Goal: Task Accomplishment & Management: Manage account settings

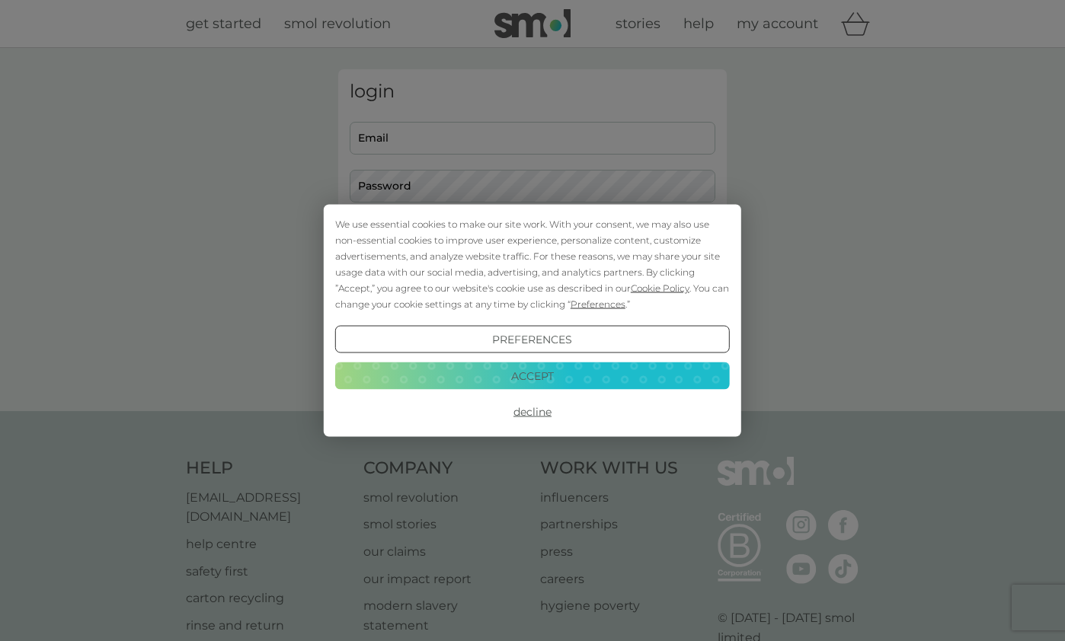
type input "[EMAIL_ADDRESS][DOMAIN_NAME]"
click at [564, 381] on button "Accept" at bounding box center [532, 375] width 395 height 27
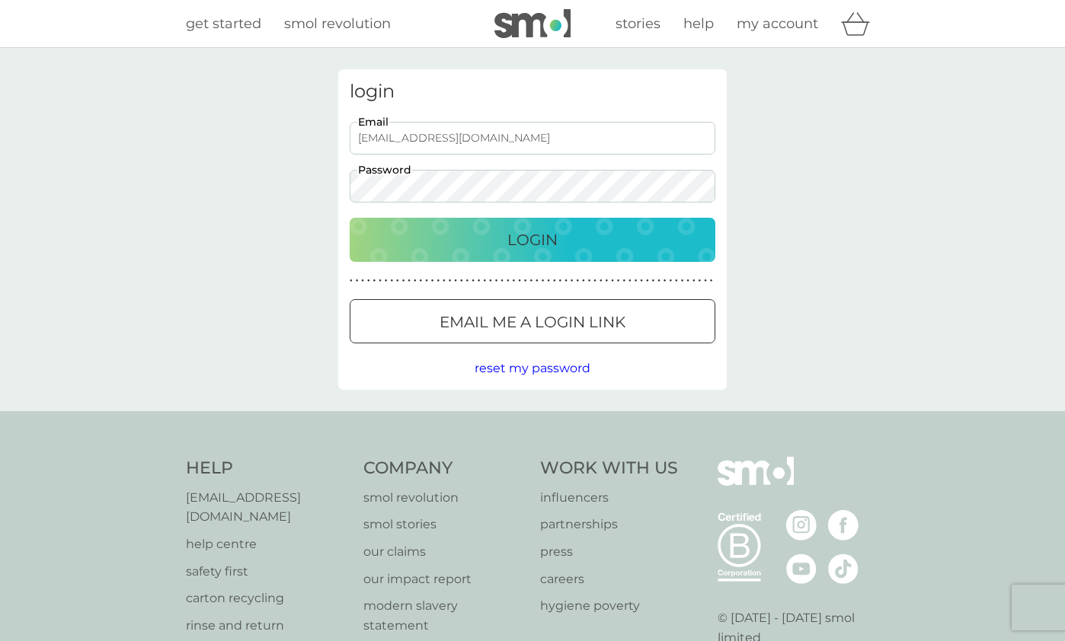
click at [548, 231] on p "Login" at bounding box center [532, 240] width 50 height 24
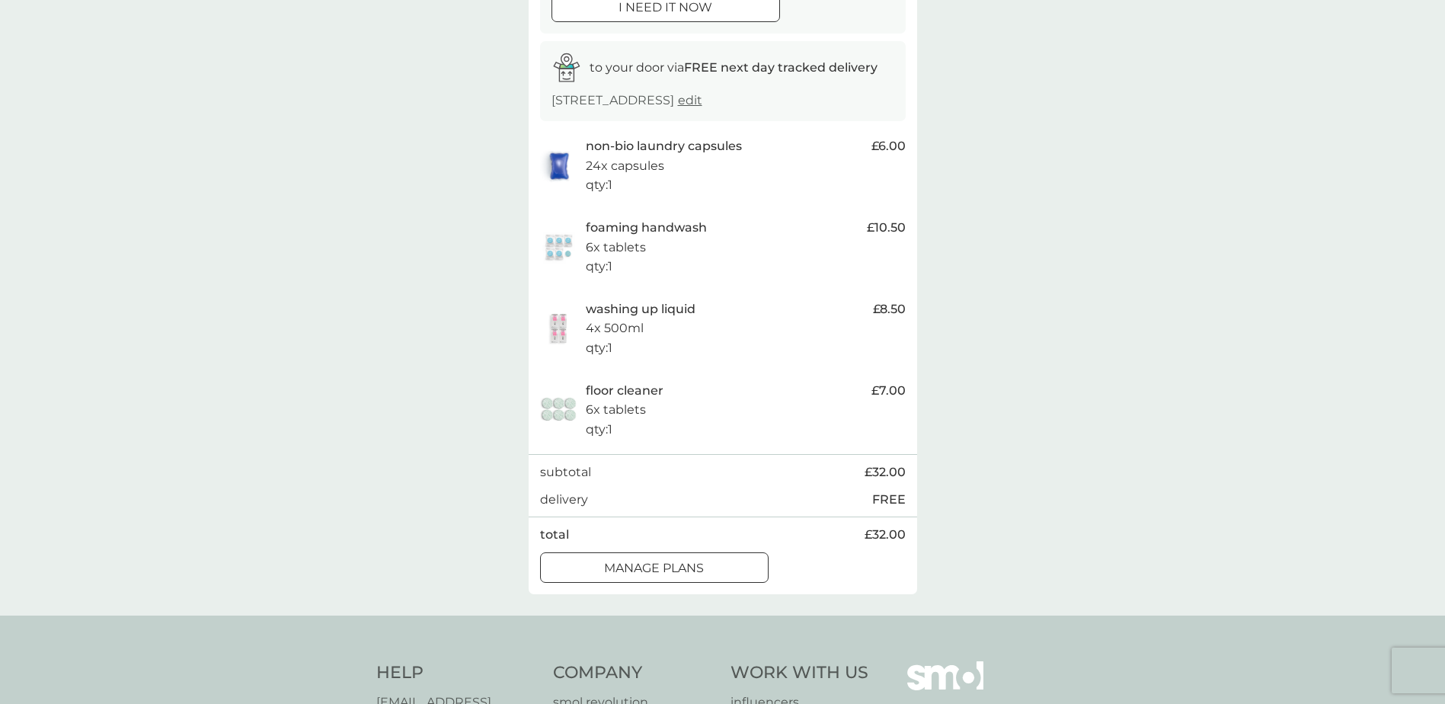
scroll to position [257, 0]
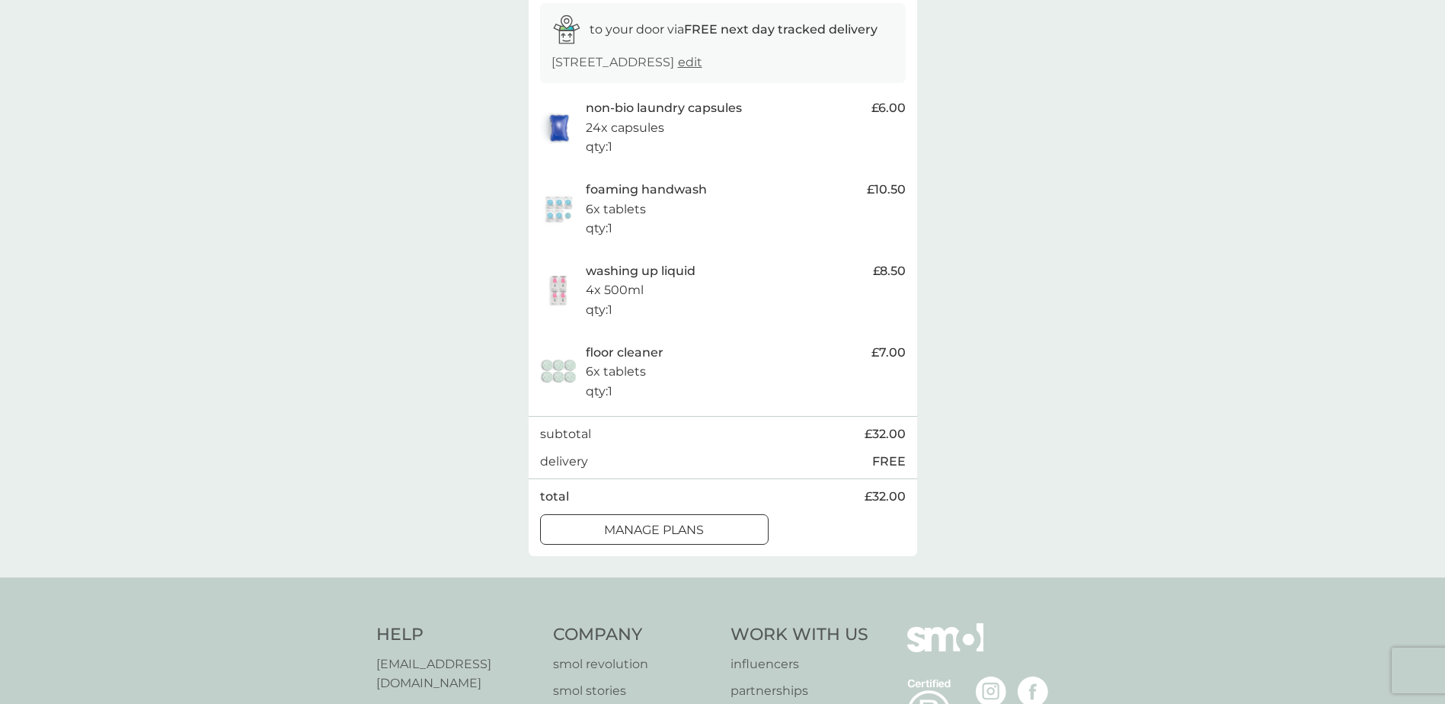
click at [675, 538] on div at bounding box center [654, 530] width 55 height 16
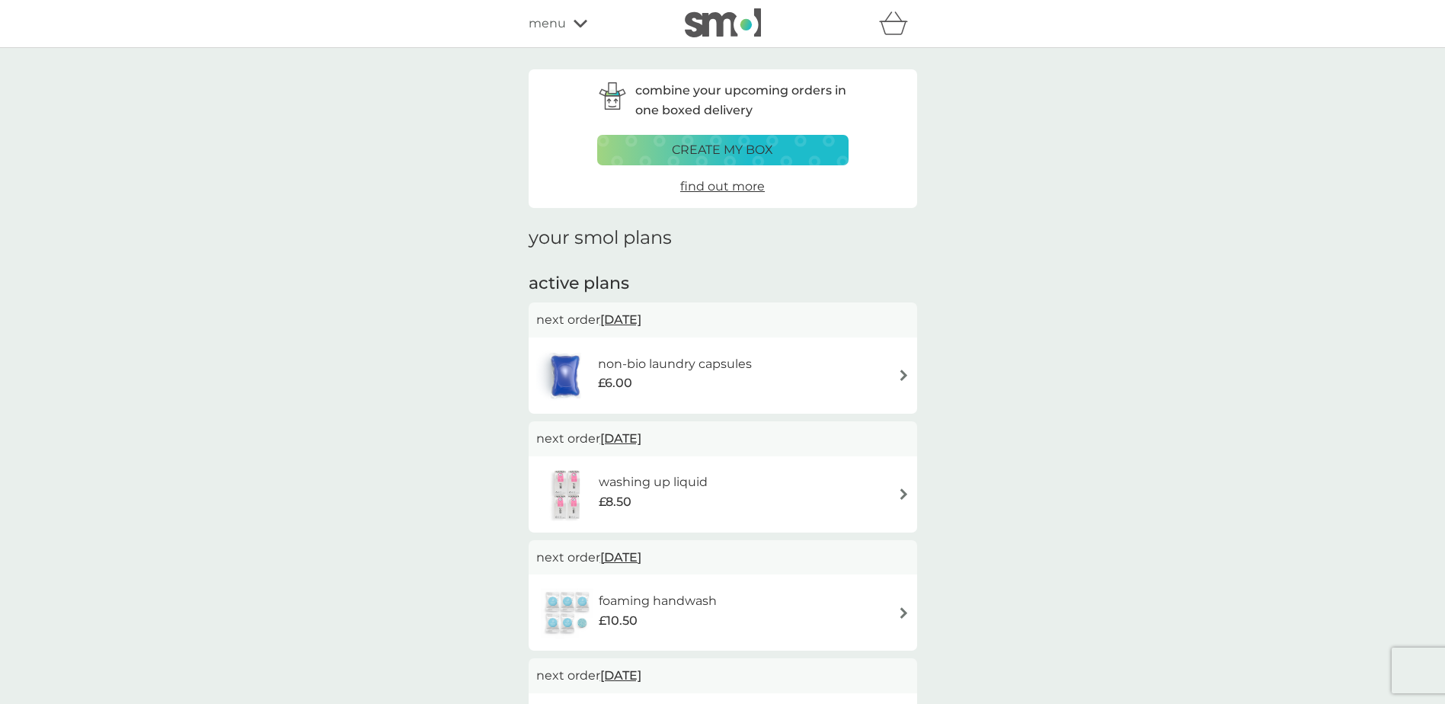
click at [902, 491] on img at bounding box center [903, 493] width 11 height 11
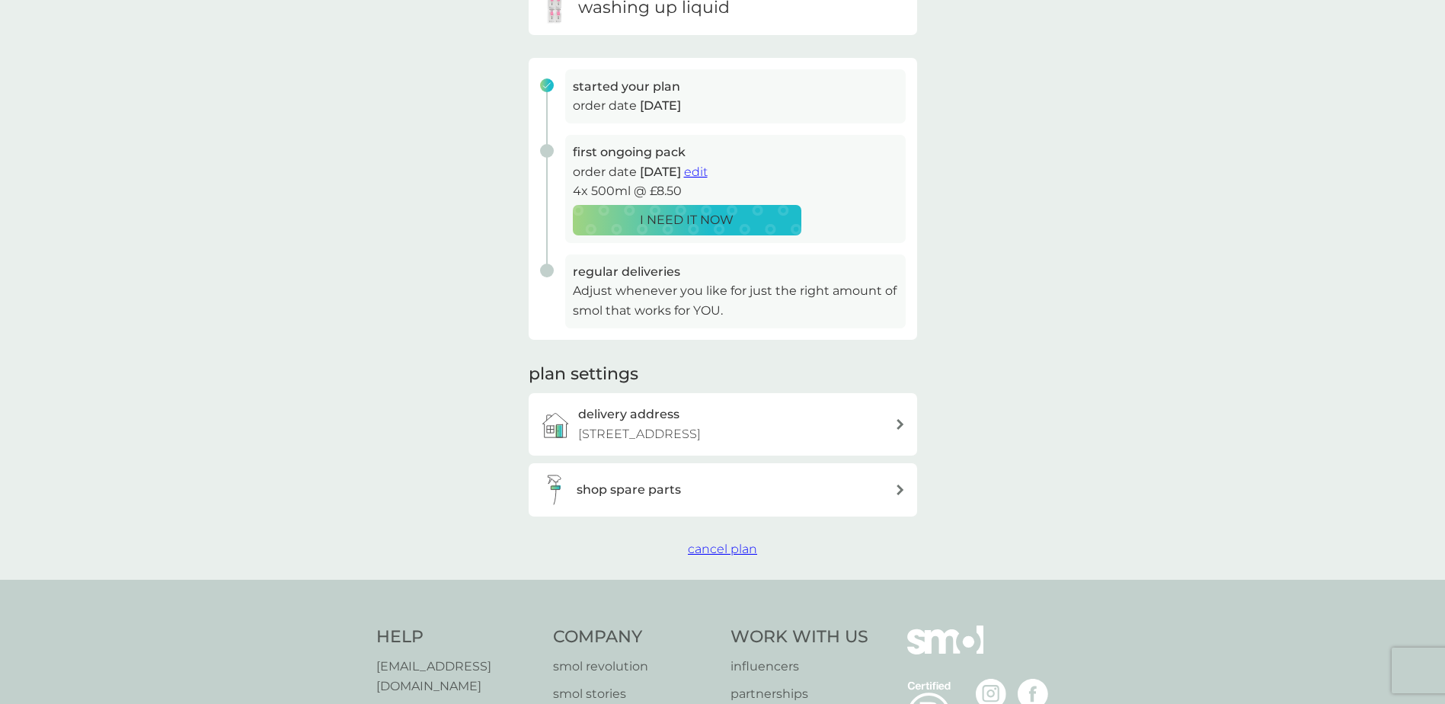
scroll to position [148, 0]
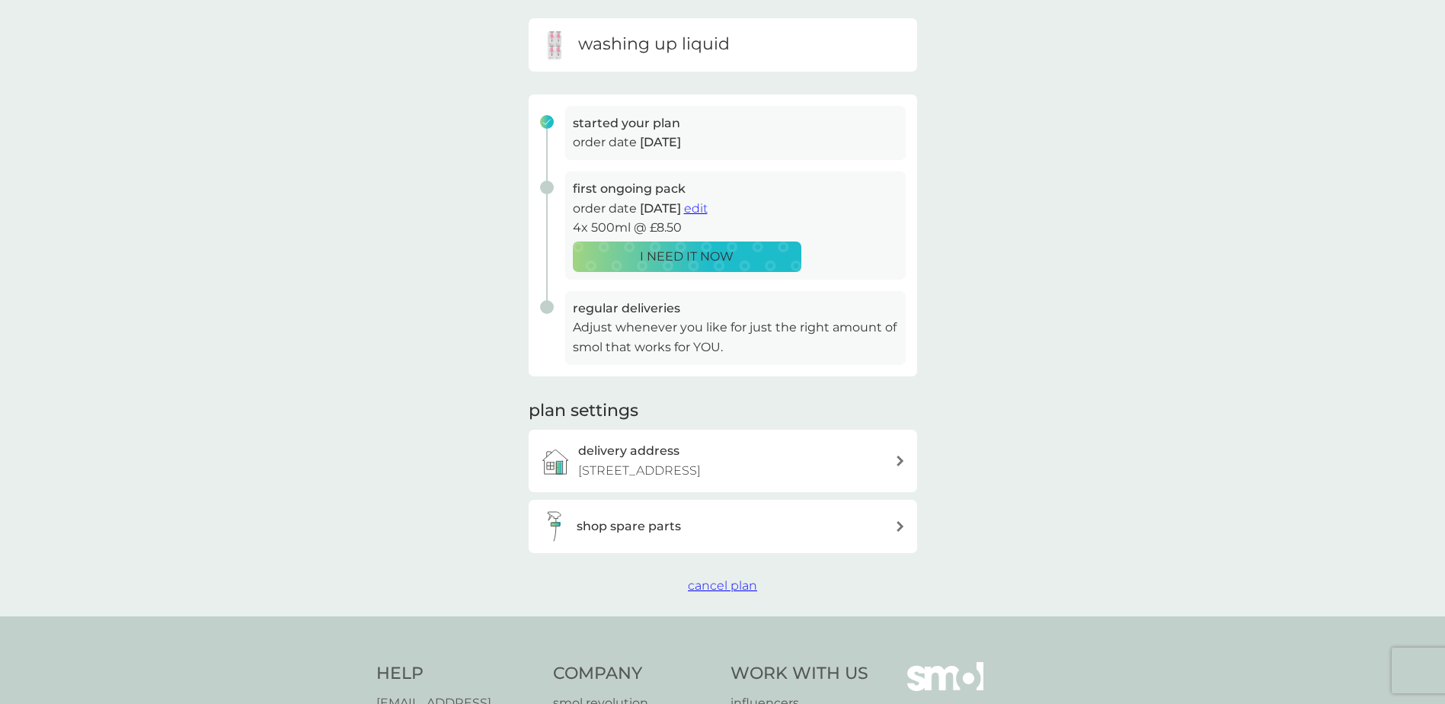
click at [733, 593] on span "cancel plan" at bounding box center [722, 585] width 69 height 14
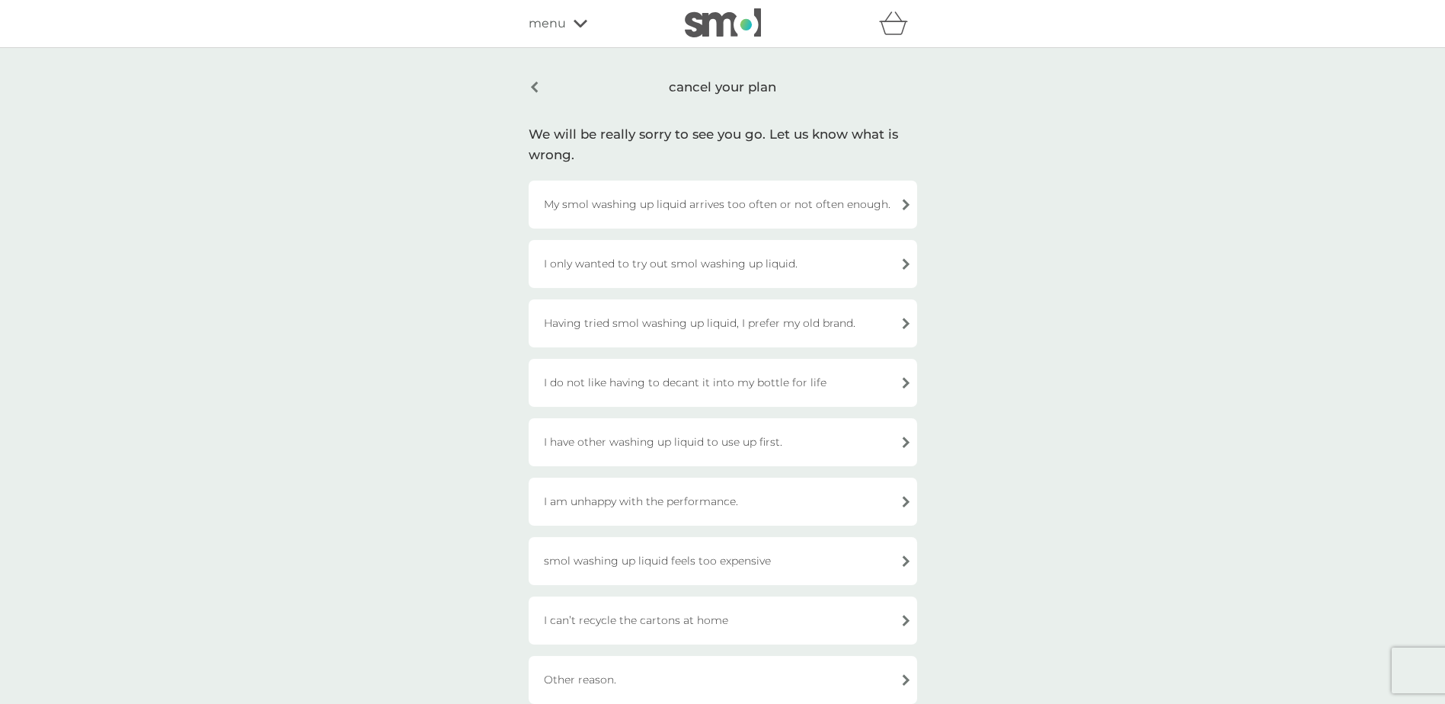
click at [904, 203] on div "My smol washing up liquid arrives too often or not often enough." at bounding box center [723, 205] width 389 height 48
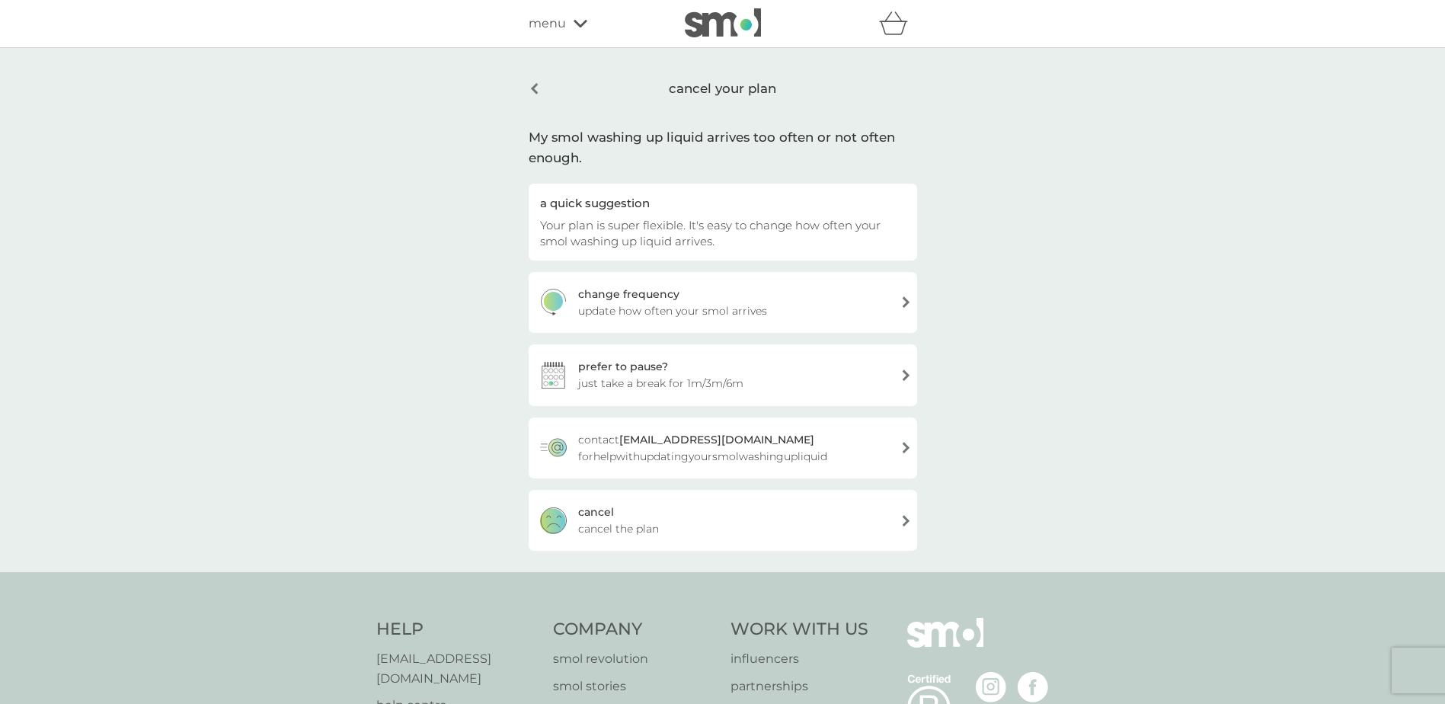
click at [894, 372] on div "prefer to pause? just take a break for 1m/3m/6m" at bounding box center [723, 374] width 389 height 61
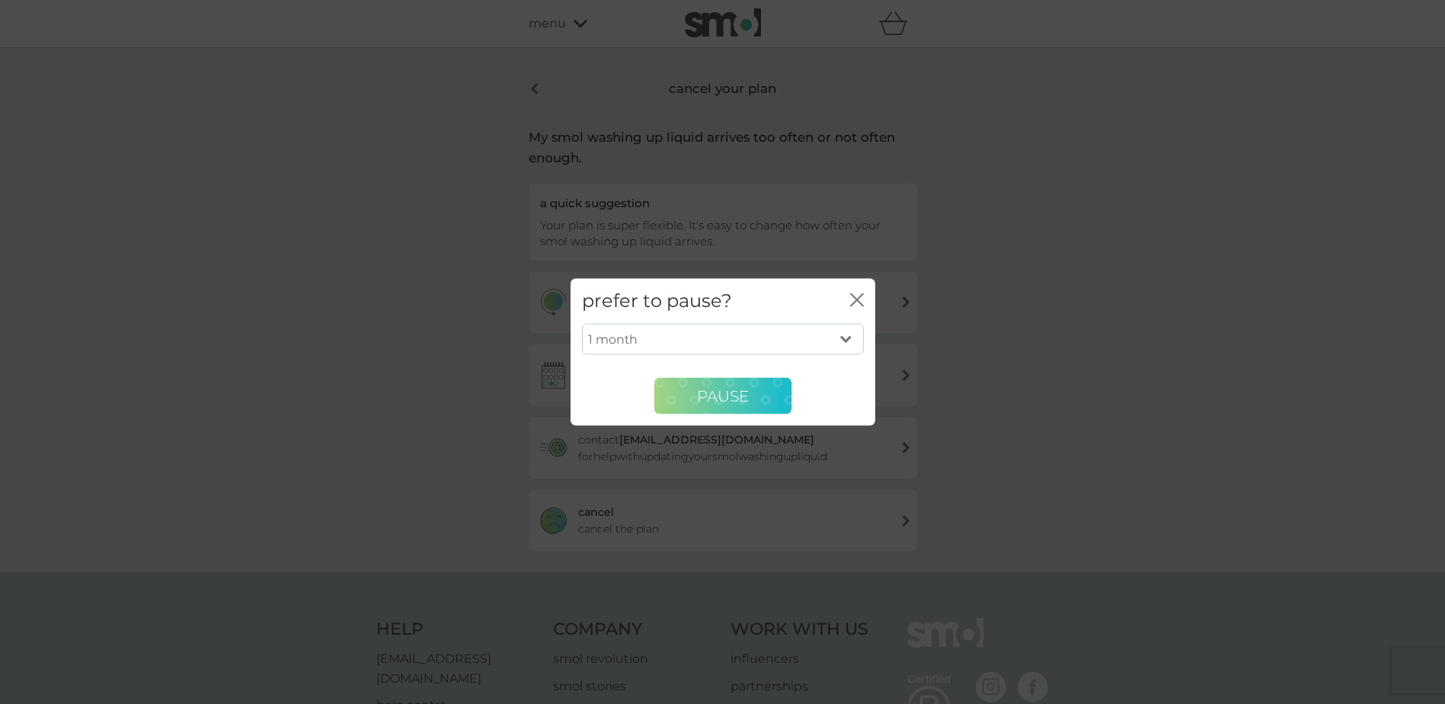
click at [741, 397] on span "PAUSE" at bounding box center [723, 395] width 52 height 18
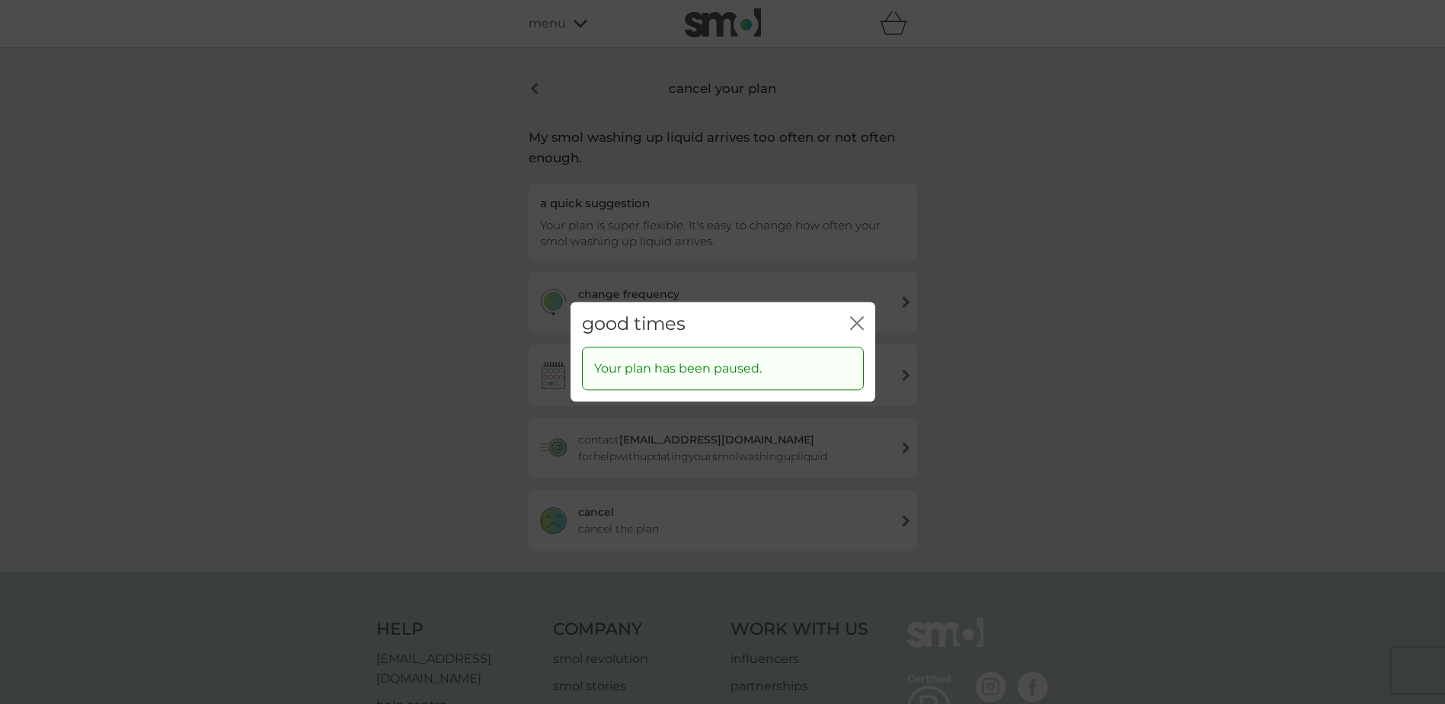
click at [852, 325] on icon "close" at bounding box center [857, 323] width 14 height 14
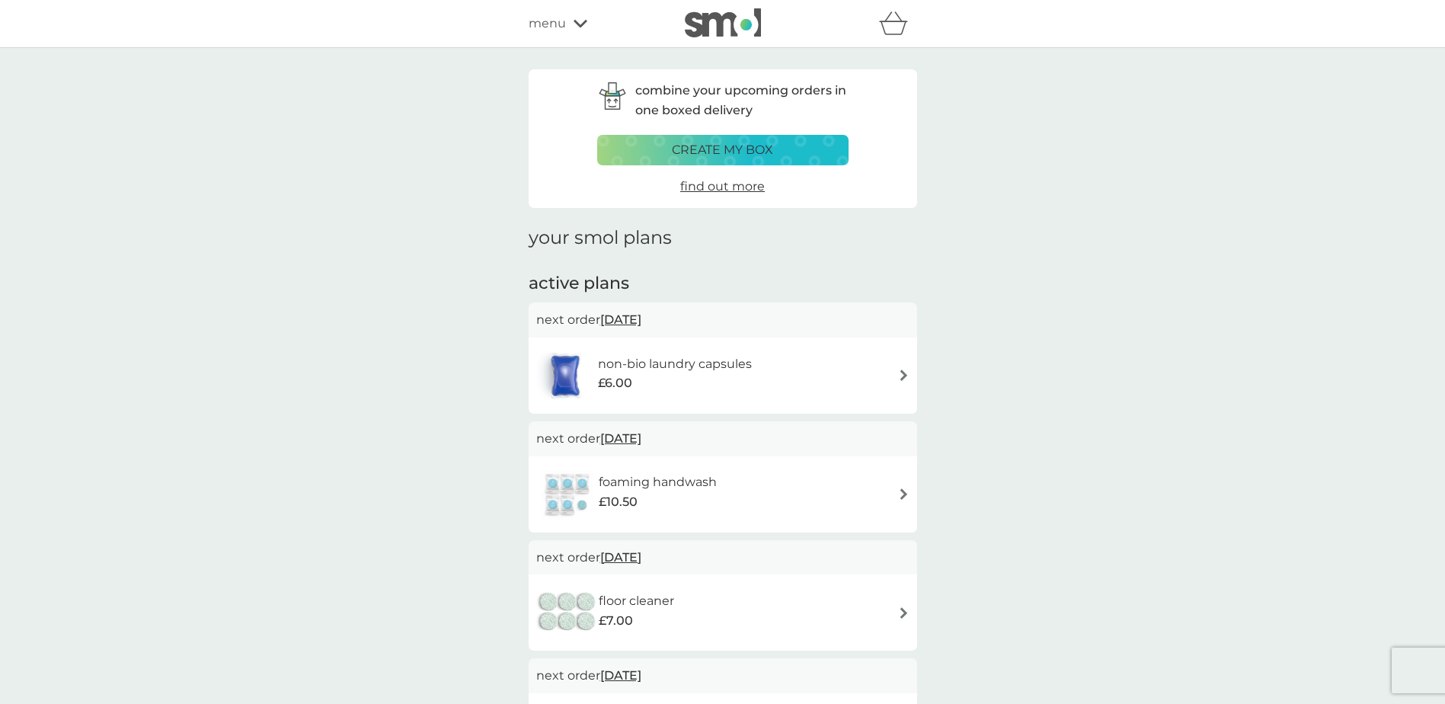
click at [898, 496] on img at bounding box center [903, 493] width 11 height 11
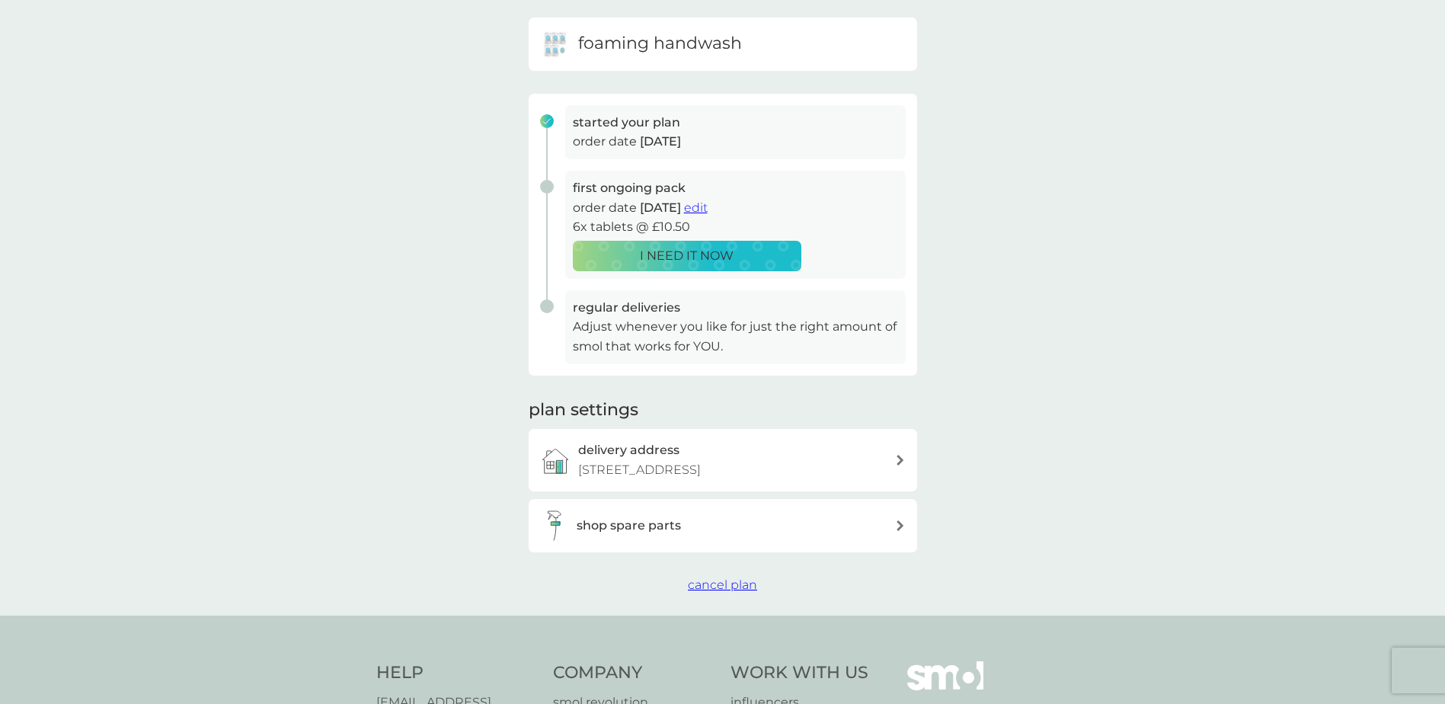
scroll to position [148, 0]
click at [729, 593] on span "cancel plan" at bounding box center [722, 585] width 69 height 14
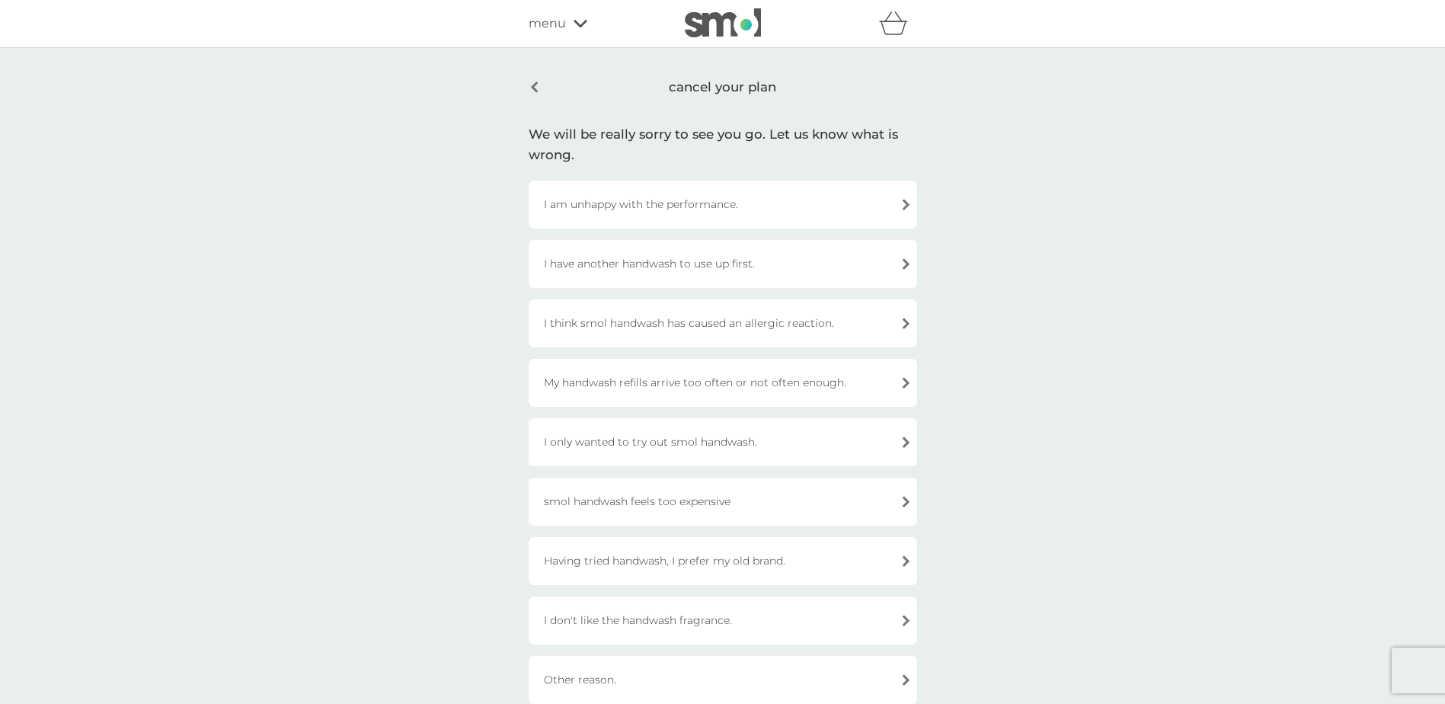
click at [878, 386] on div "My handwash refills arrive too often or not often enough." at bounding box center [723, 383] width 389 height 48
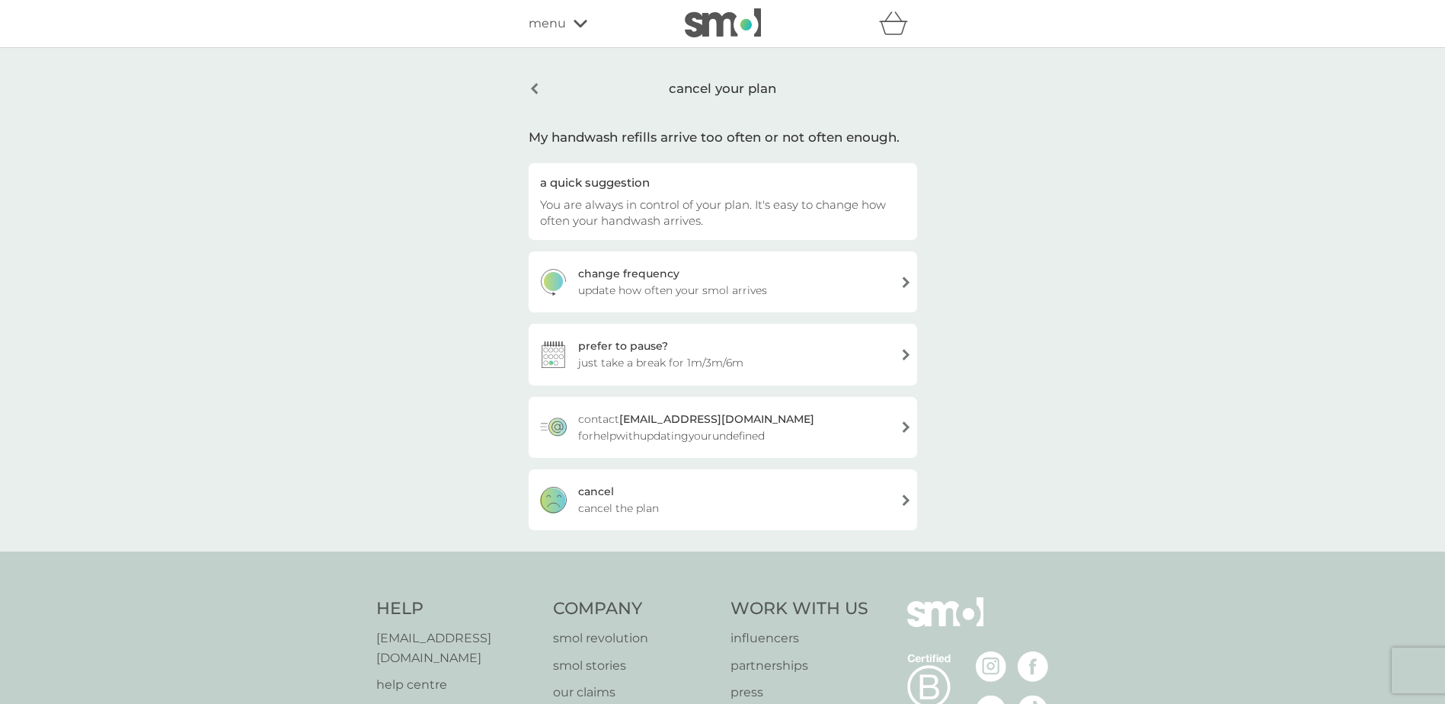
click at [900, 355] on div "prefer to pause? just take a break for 1m/3m/6m" at bounding box center [723, 354] width 389 height 61
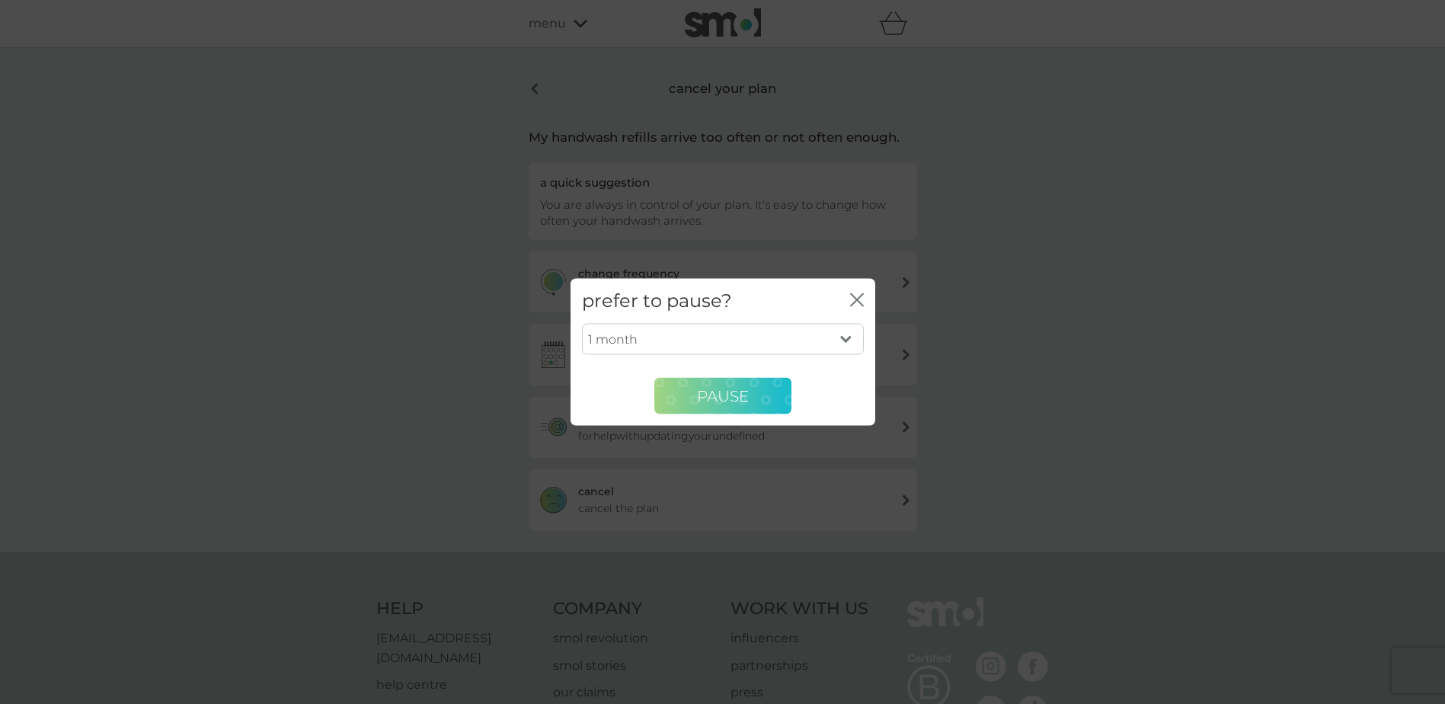
click at [730, 395] on span "PAUSE" at bounding box center [723, 395] width 52 height 18
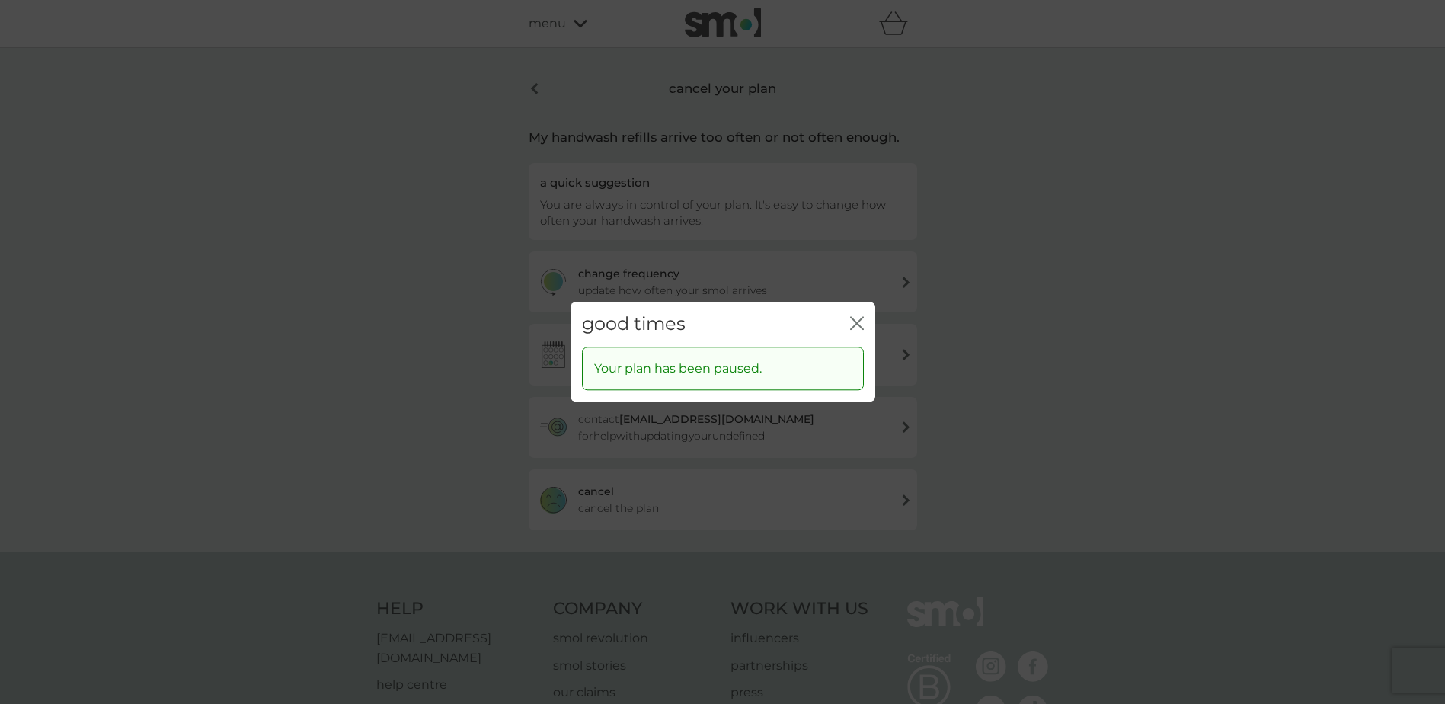
click at [854, 321] on icon "close" at bounding box center [854, 323] width 6 height 12
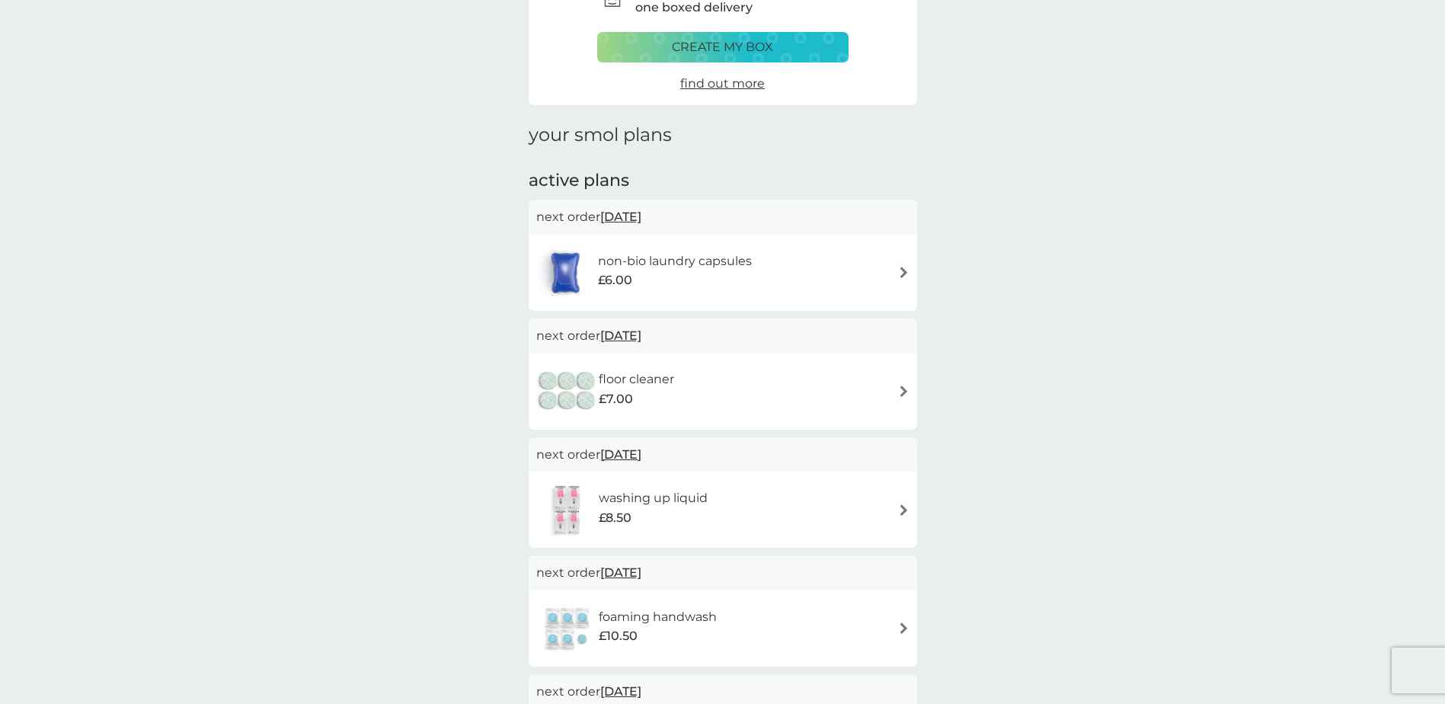
scroll to position [101, 0]
click at [900, 382] on div "floor cleaner £7.00" at bounding box center [722, 392] width 373 height 53
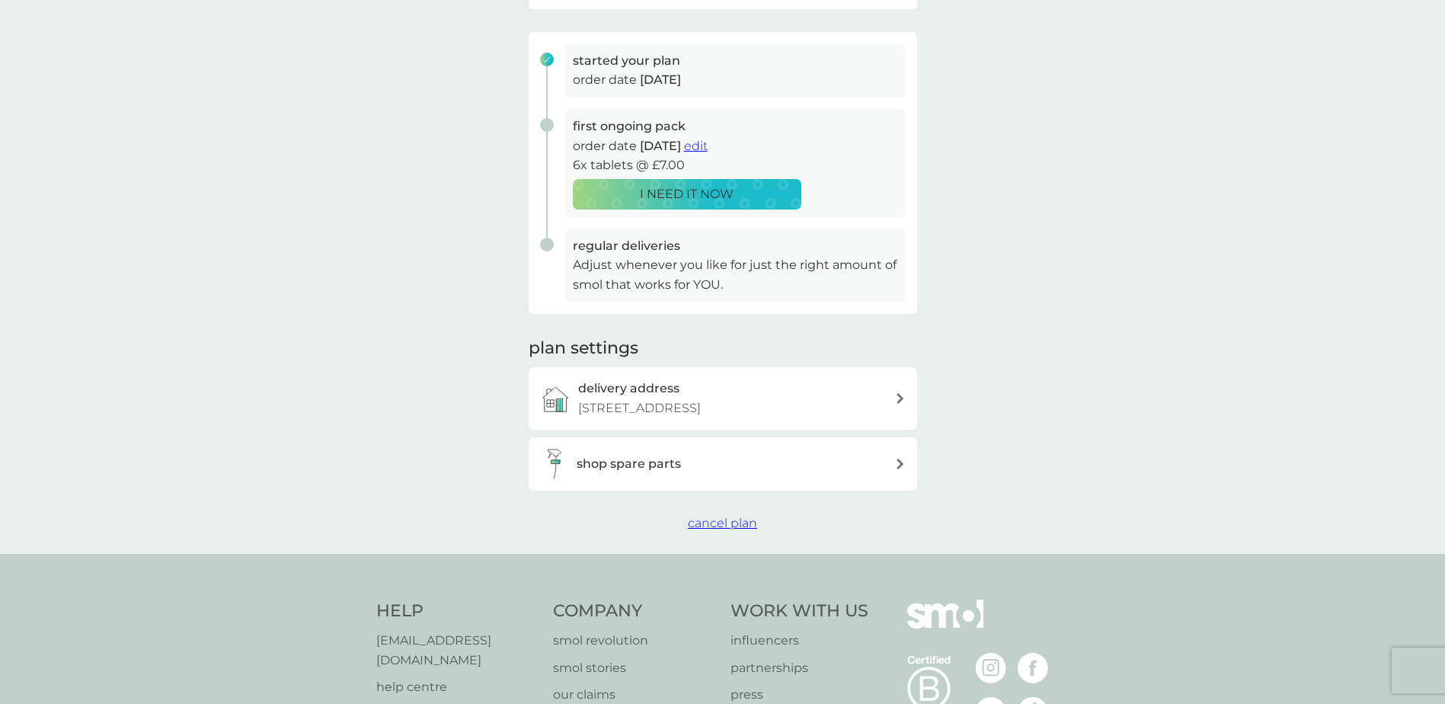
scroll to position [227, 0]
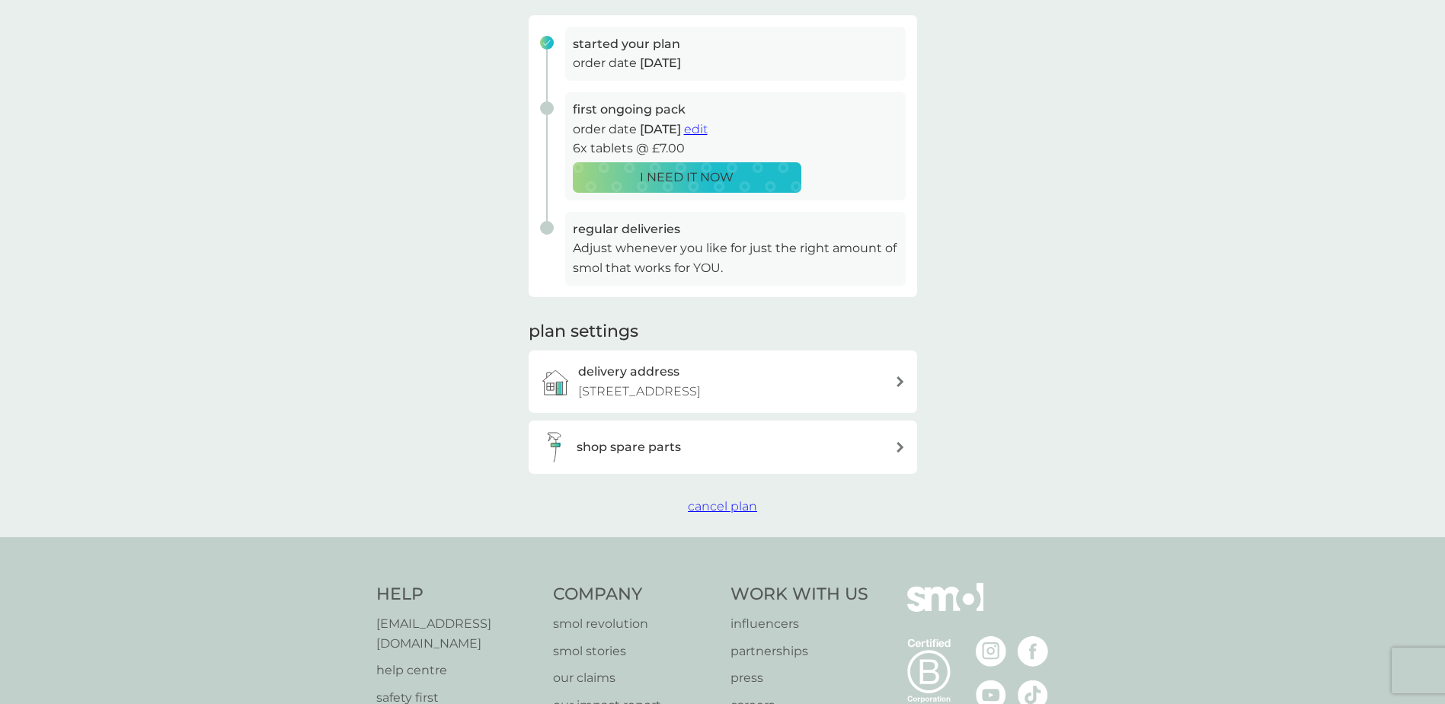
click at [571, 223] on div "regular deliveries Adjust whenever you like for just the right amount of smol t…" at bounding box center [735, 249] width 341 height 74
click at [735, 513] on span "cancel plan" at bounding box center [722, 506] width 69 height 14
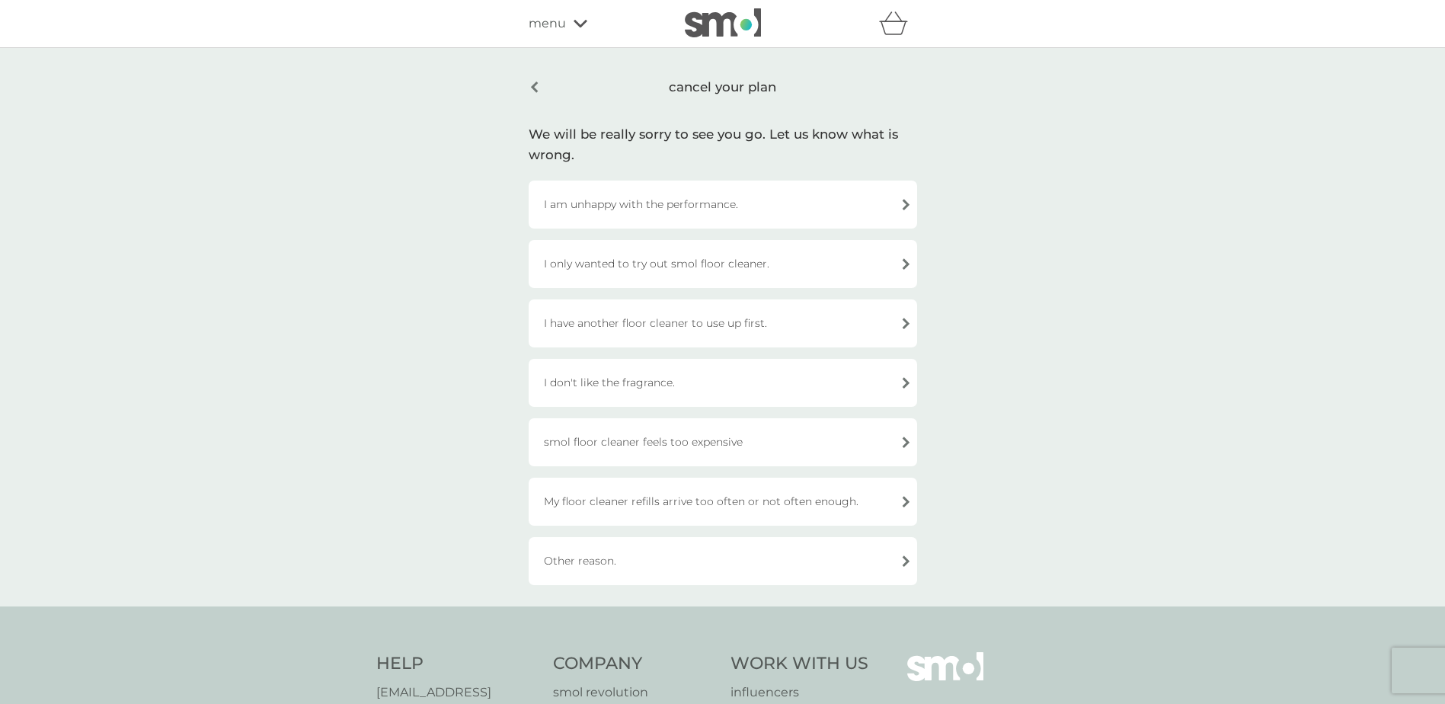
click at [912, 504] on div "My floor cleaner refills arrive too often or not often enough." at bounding box center [723, 502] width 389 height 48
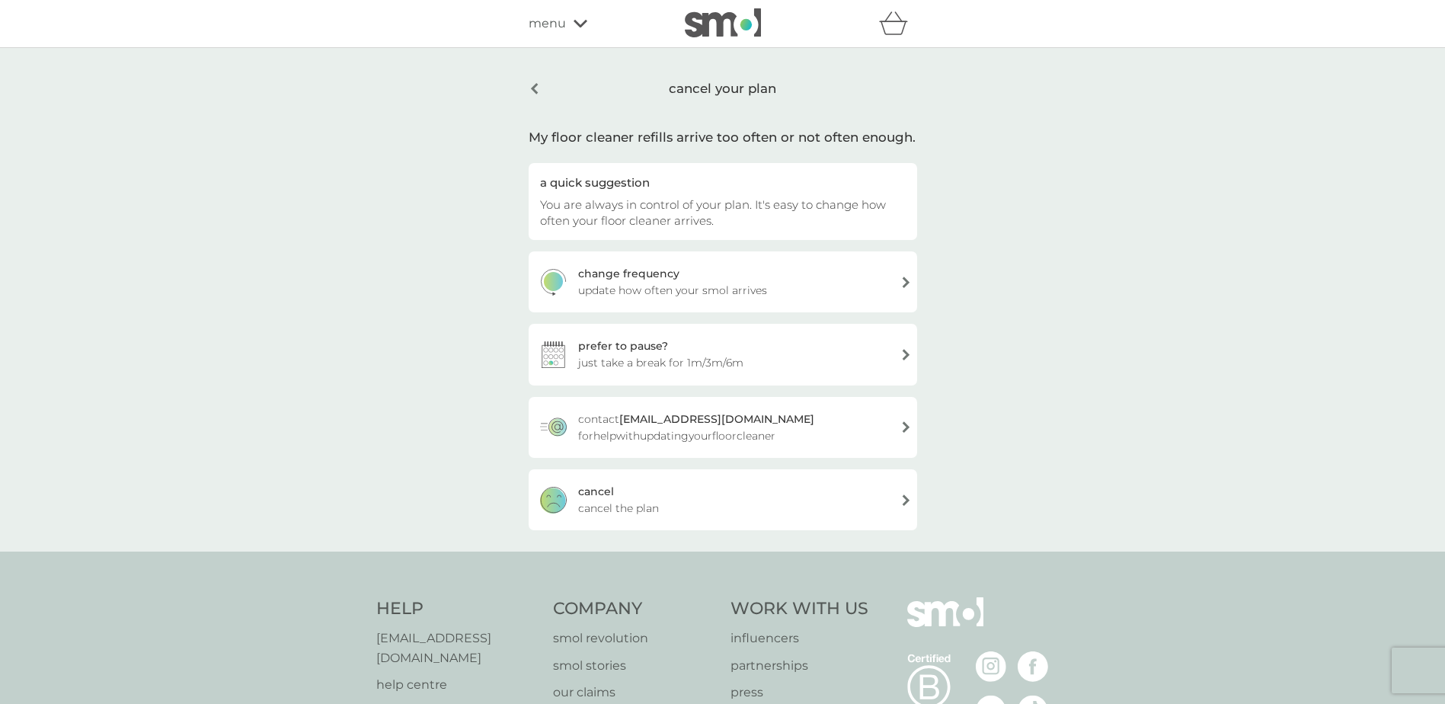
click at [899, 357] on div "prefer to pause? just take a break for 1m/3m/6m" at bounding box center [723, 354] width 389 height 61
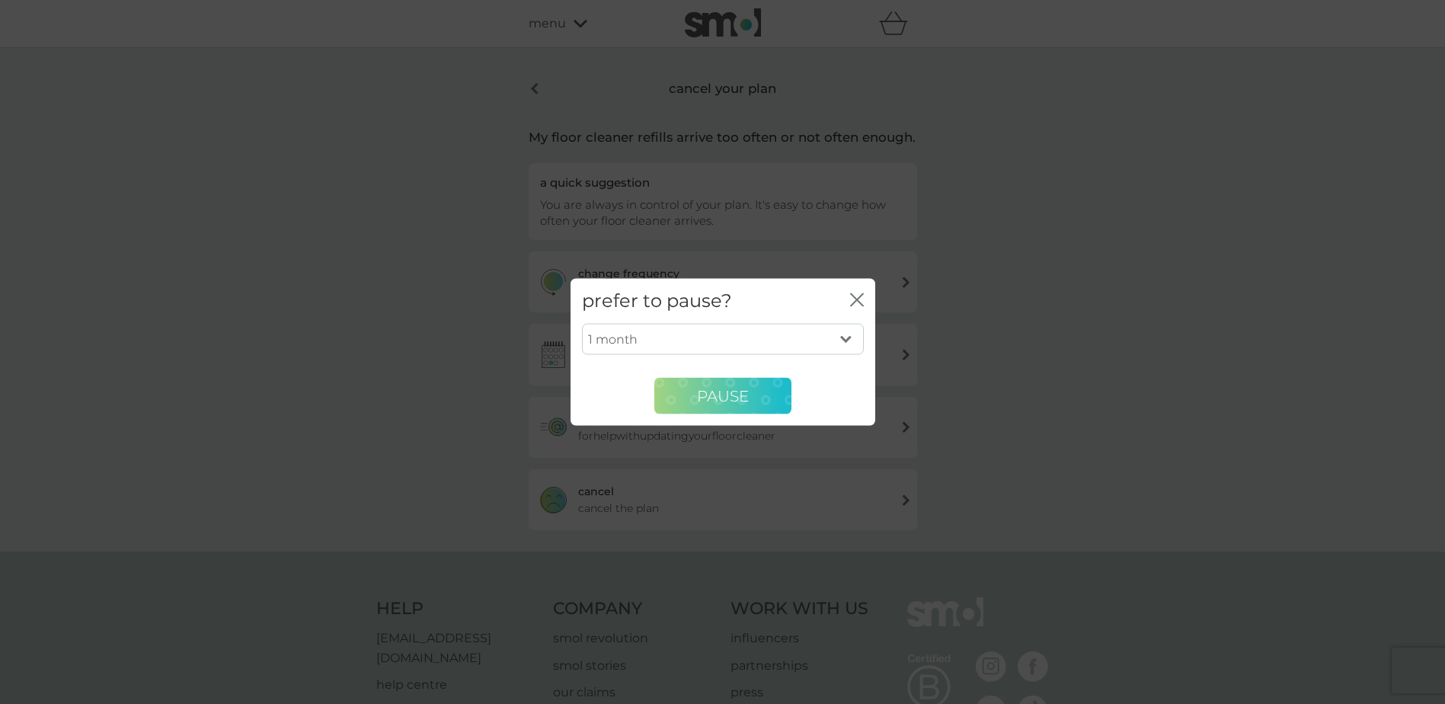
click at [750, 395] on button "PAUSE" at bounding box center [722, 396] width 137 height 37
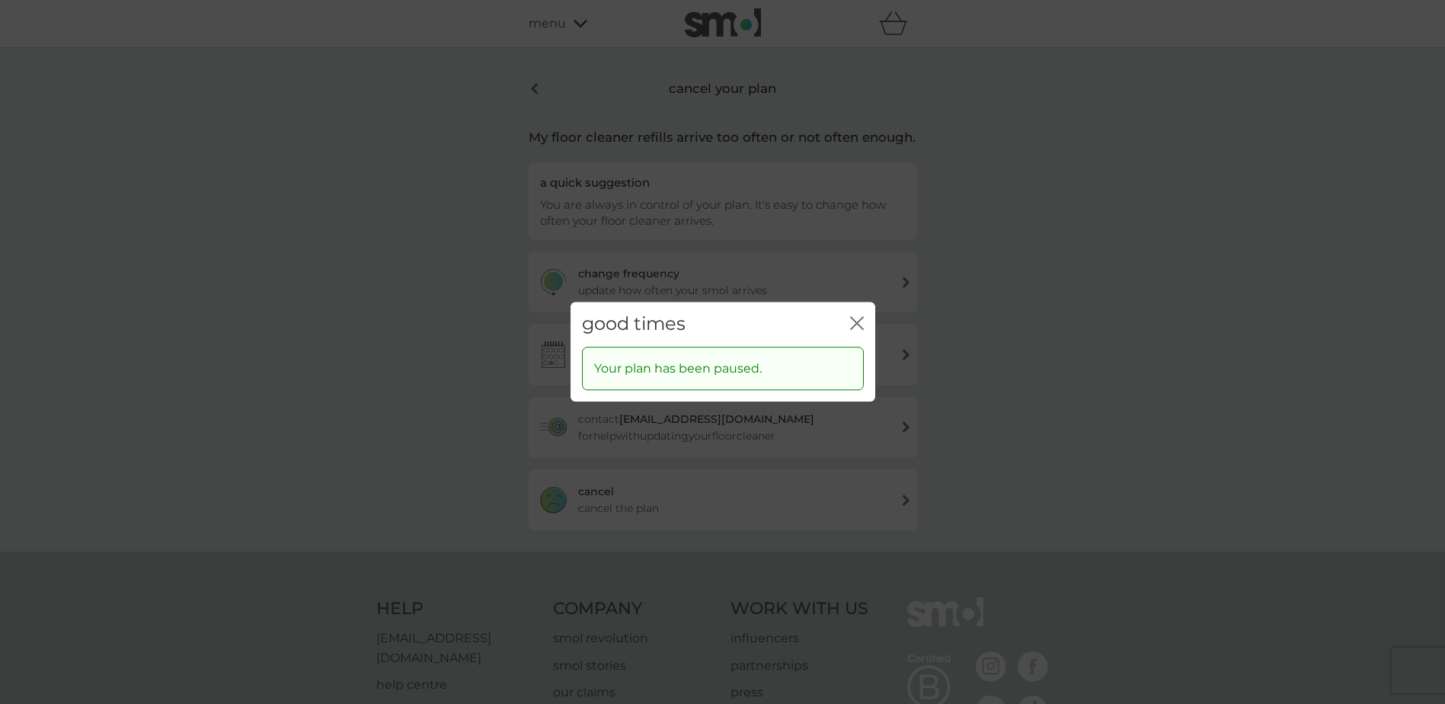
click at [856, 328] on icon "close" at bounding box center [857, 323] width 14 height 14
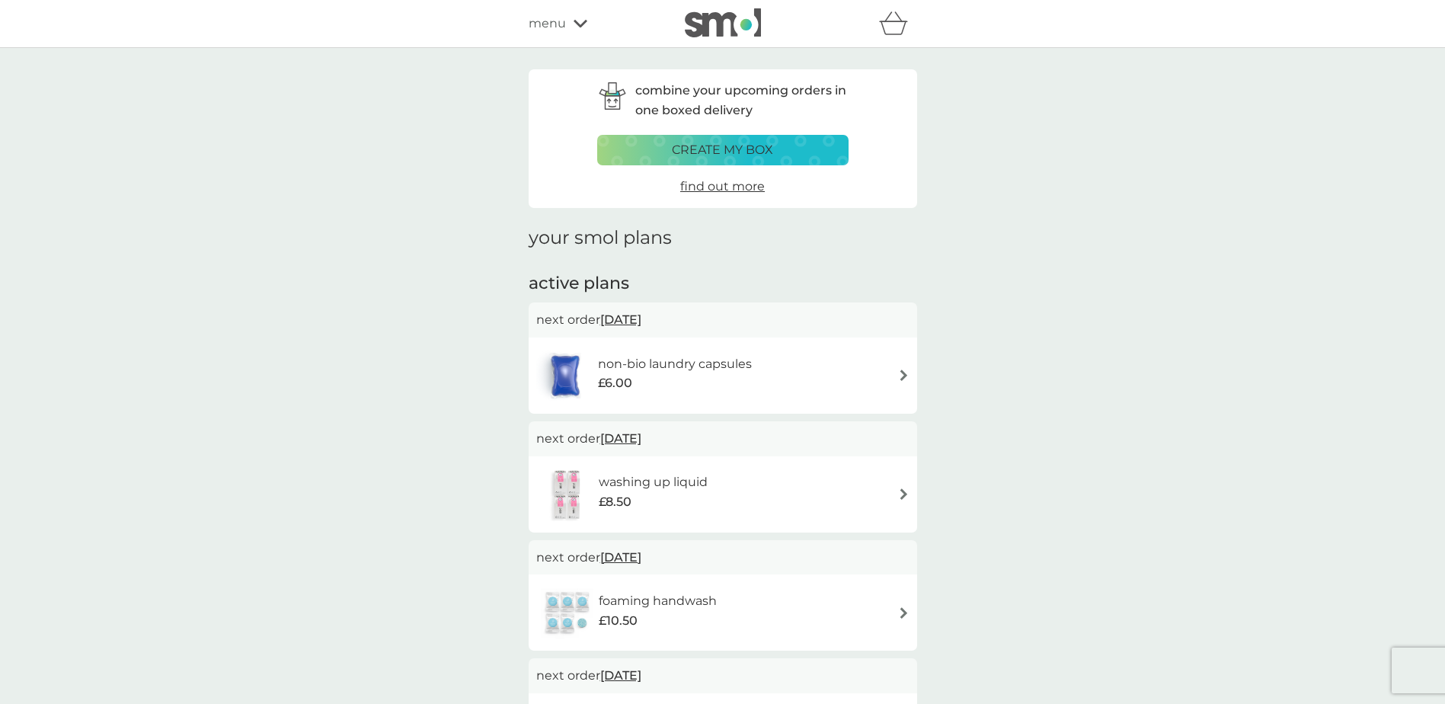
click at [741, 28] on img at bounding box center [723, 22] width 76 height 29
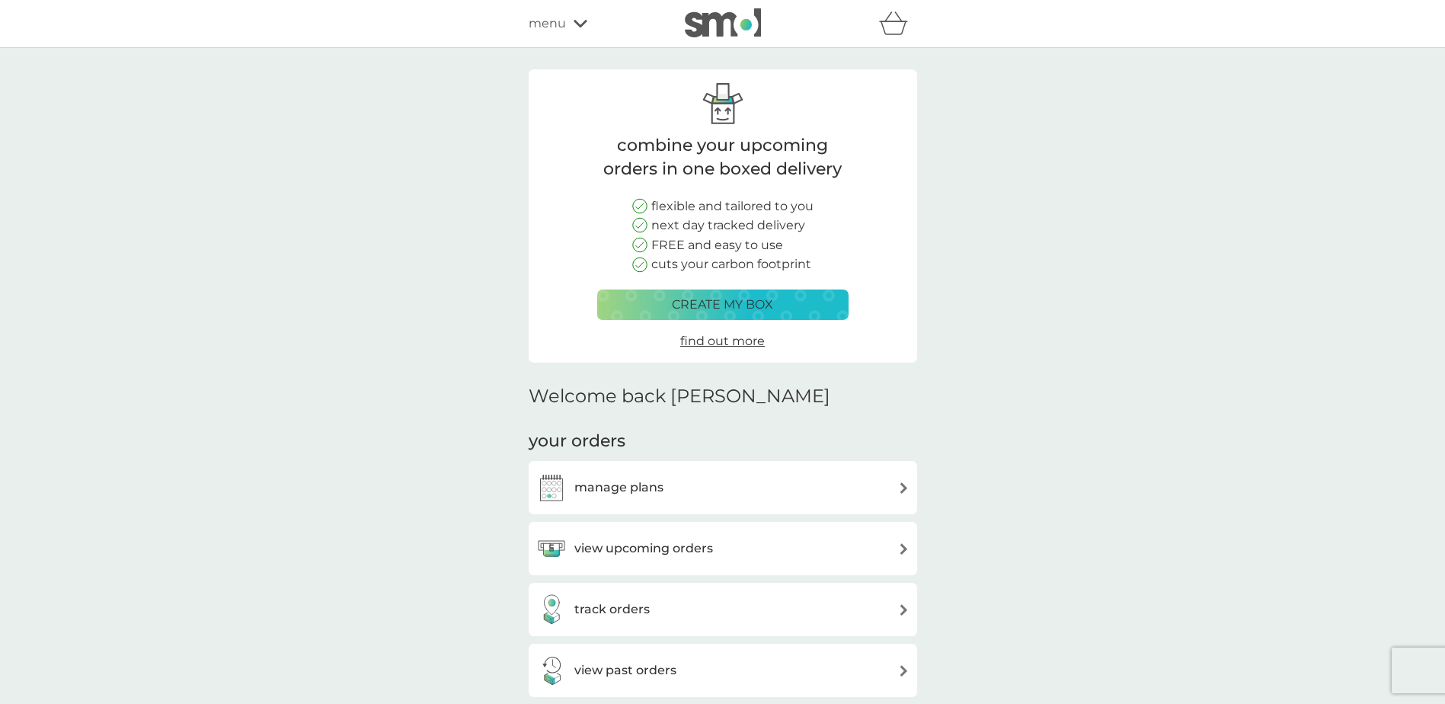
click at [831, 542] on div "view upcoming orders" at bounding box center [722, 548] width 373 height 30
